Goal: Task Accomplishment & Management: Use online tool/utility

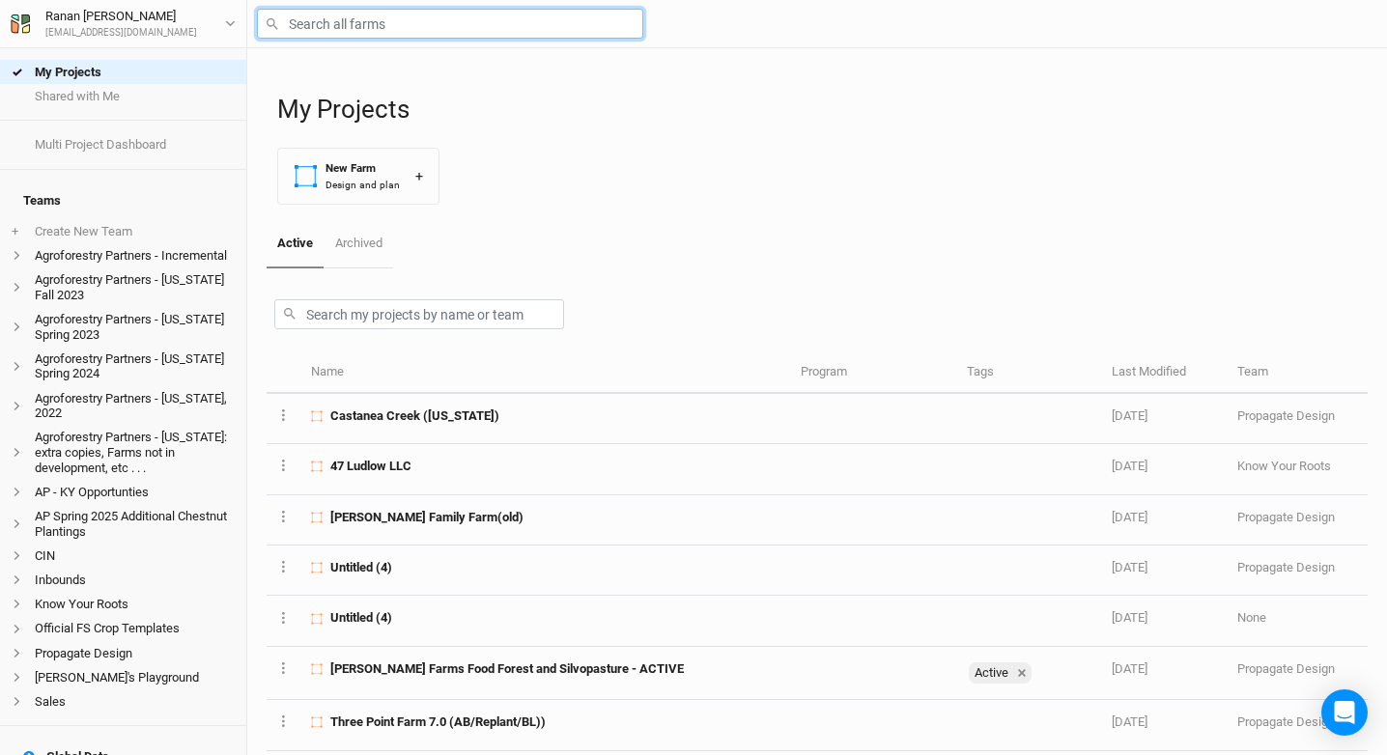
click at [315, 11] on input "text" at bounding box center [450, 24] width 386 height 30
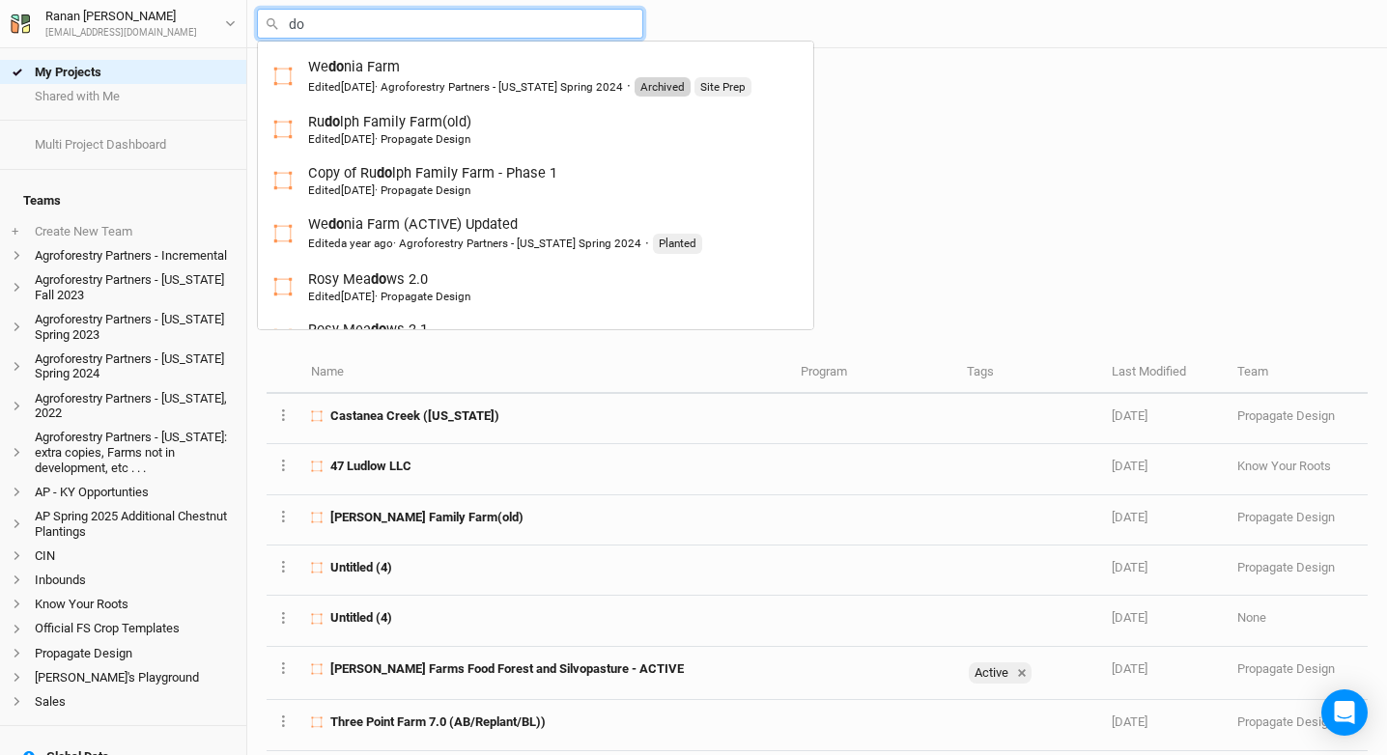
type input "dov"
type input "dove Hill"
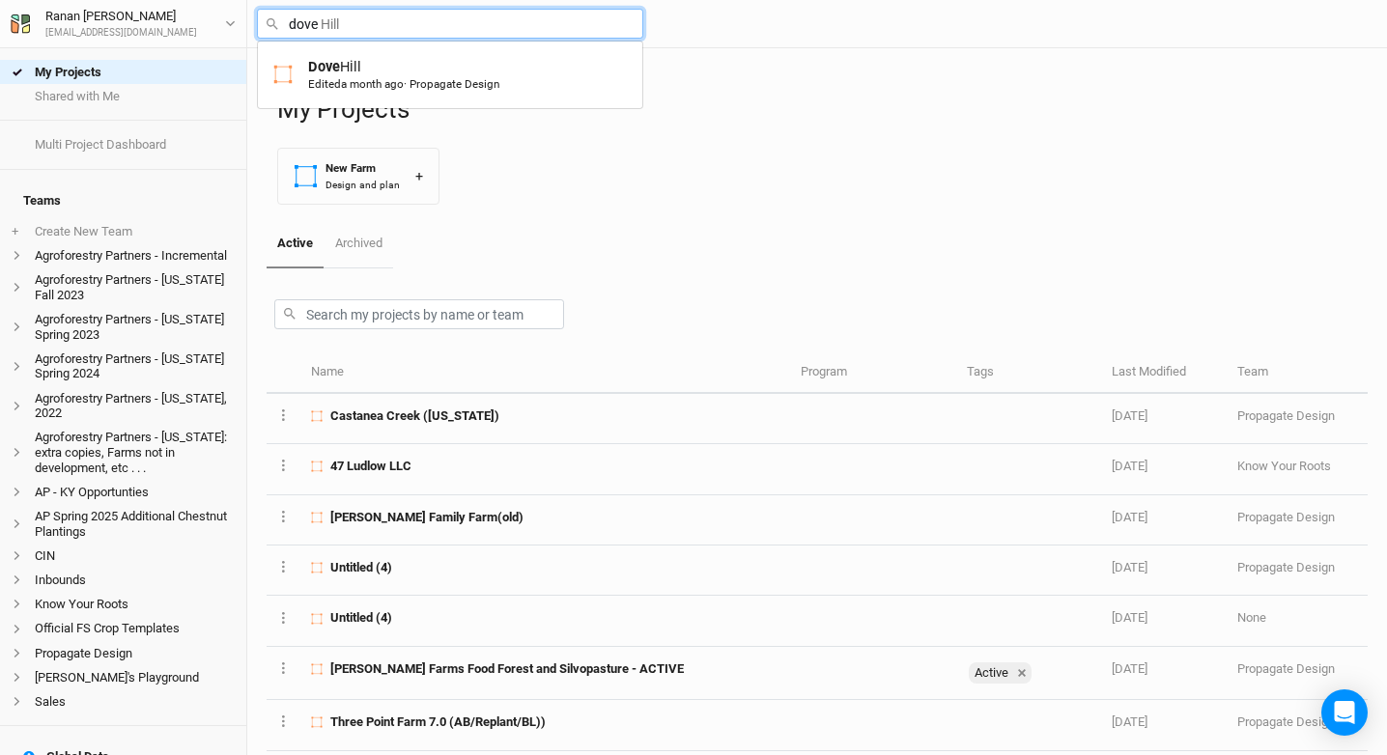
type input "Dove Hill"
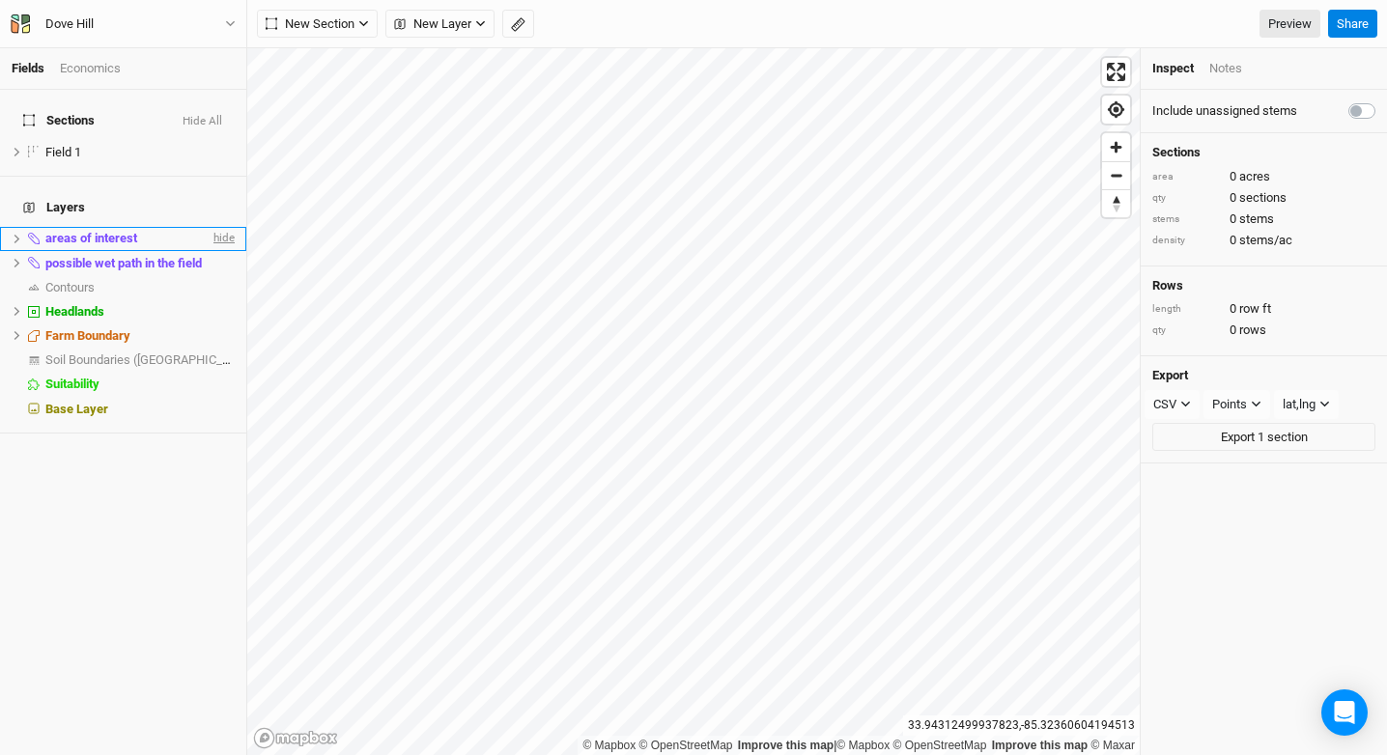
click at [218, 227] on span "hide" at bounding box center [222, 239] width 25 height 24
click at [210, 115] on button "Hide All" at bounding box center [203, 122] width 42 height 14
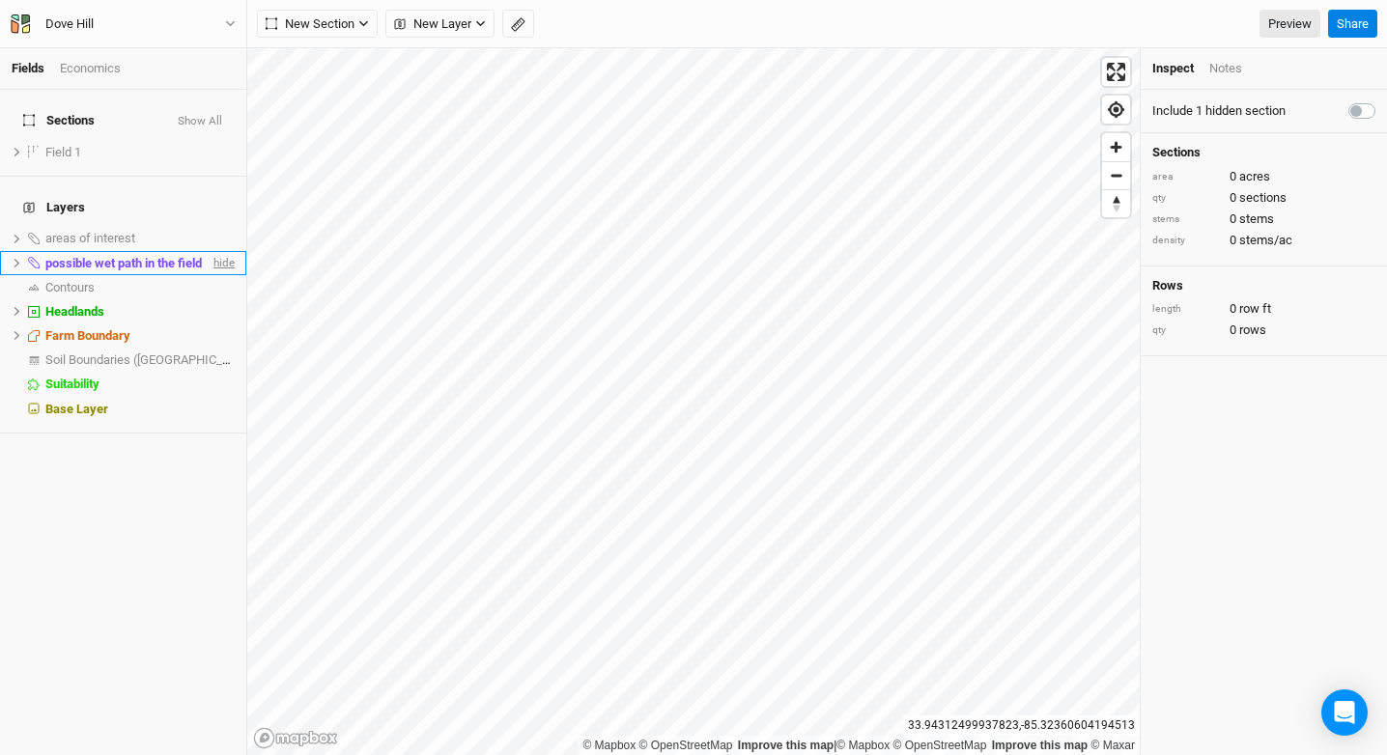
click at [221, 251] on span "hide" at bounding box center [222, 263] width 25 height 24
click at [223, 349] on span "show" at bounding box center [219, 361] width 31 height 24
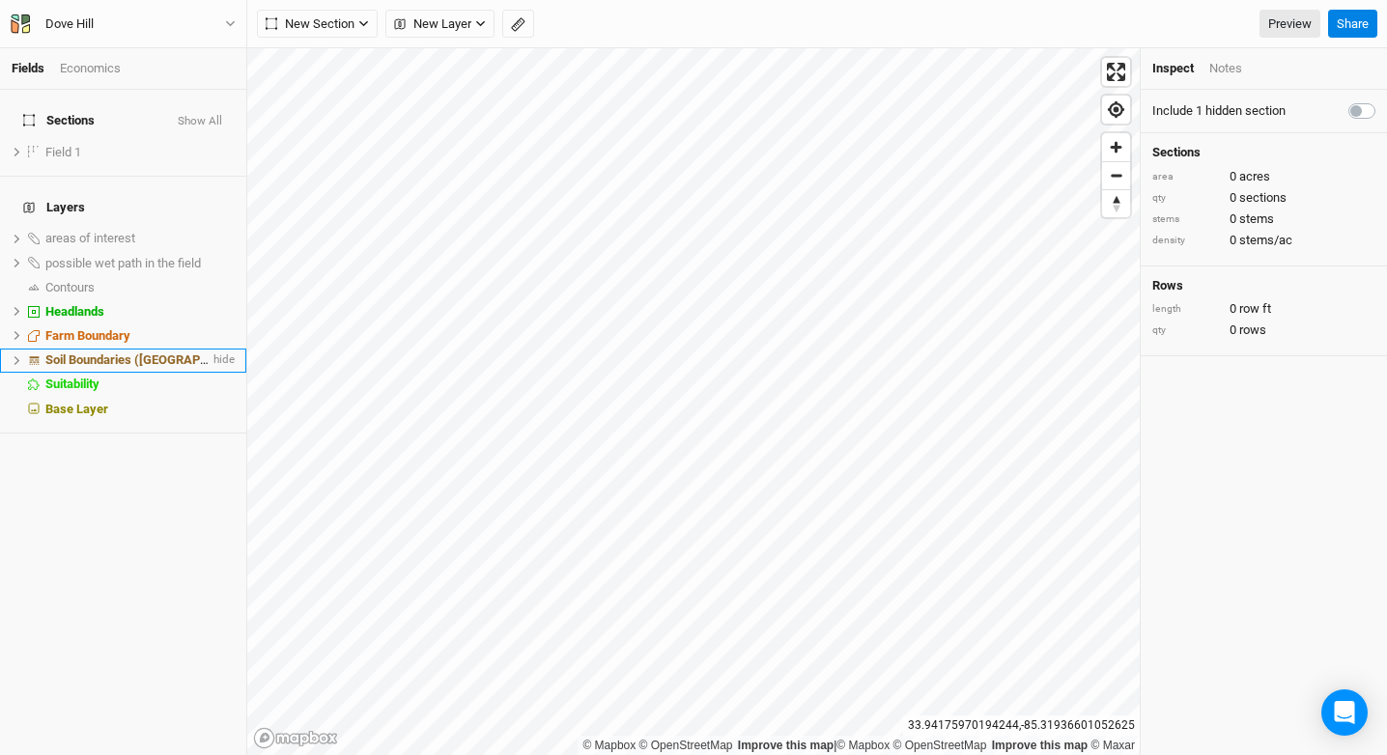
click at [186, 352] on div "Soil Boundaries ([GEOGRAPHIC_DATA])" at bounding box center [127, 359] width 164 height 15
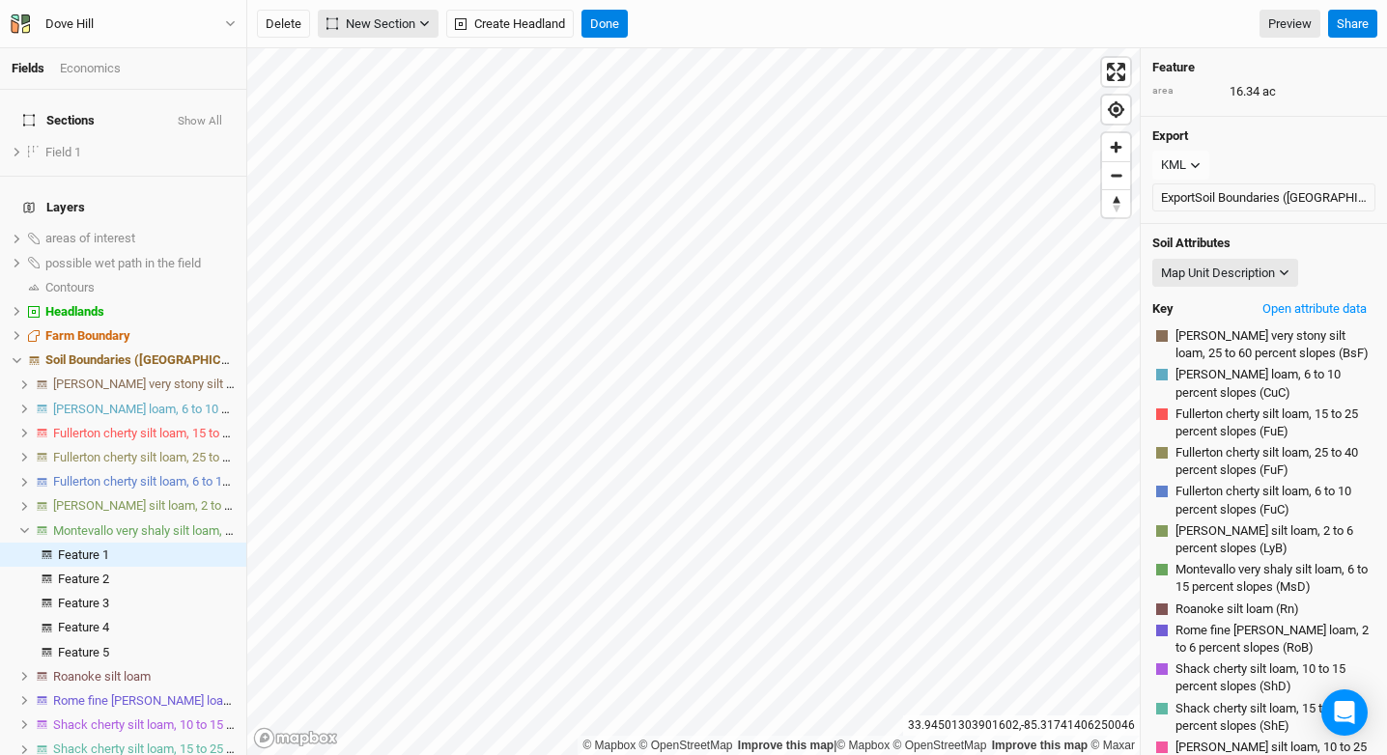
click at [415, 24] on button "New Section" at bounding box center [378, 24] width 121 height 29
click at [396, 24] on span "New Section" at bounding box center [370, 23] width 89 height 19
click at [218, 227] on span "show" at bounding box center [219, 239] width 31 height 24
